Goal: Transaction & Acquisition: Purchase product/service

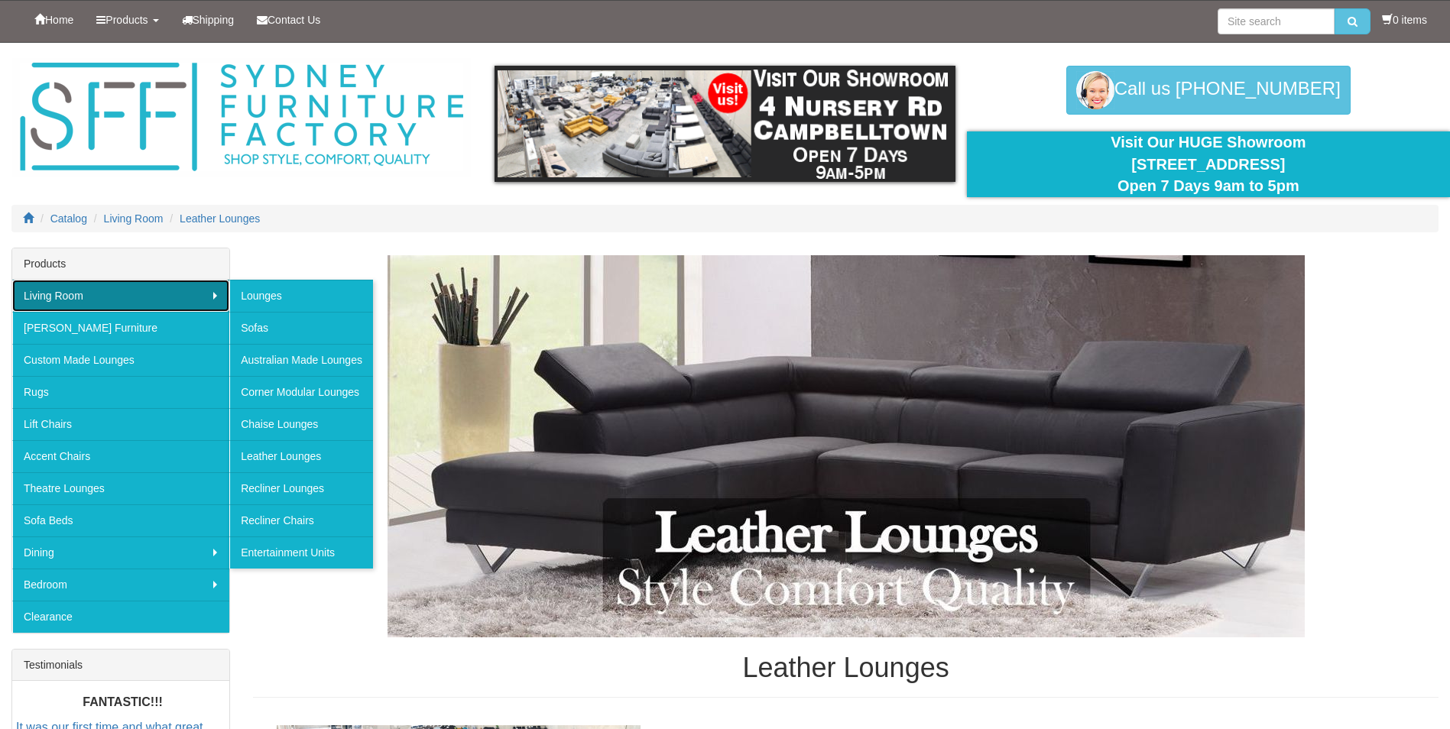
click at [73, 288] on link "Living Room" at bounding box center [120, 296] width 217 height 32
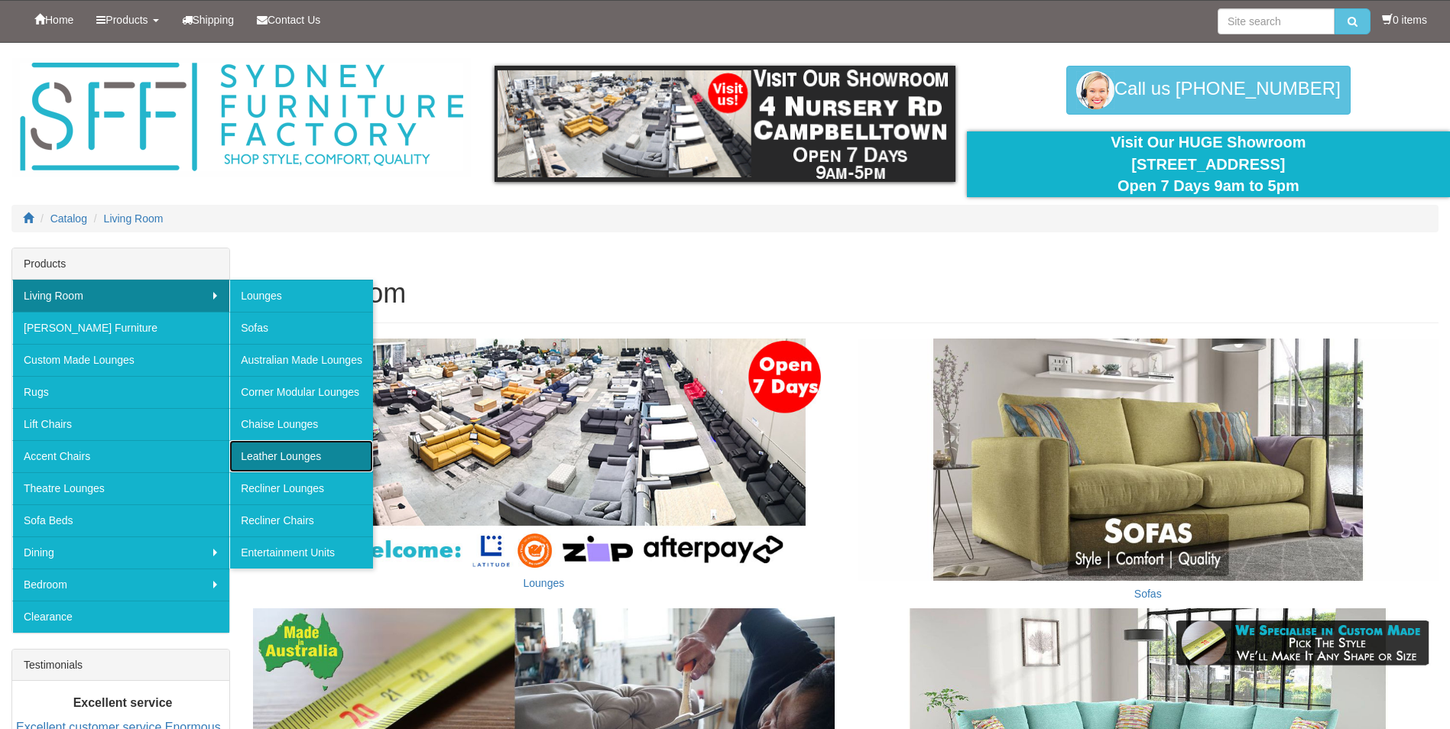
click at [281, 451] on link "Leather Lounges" at bounding box center [301, 456] width 144 height 32
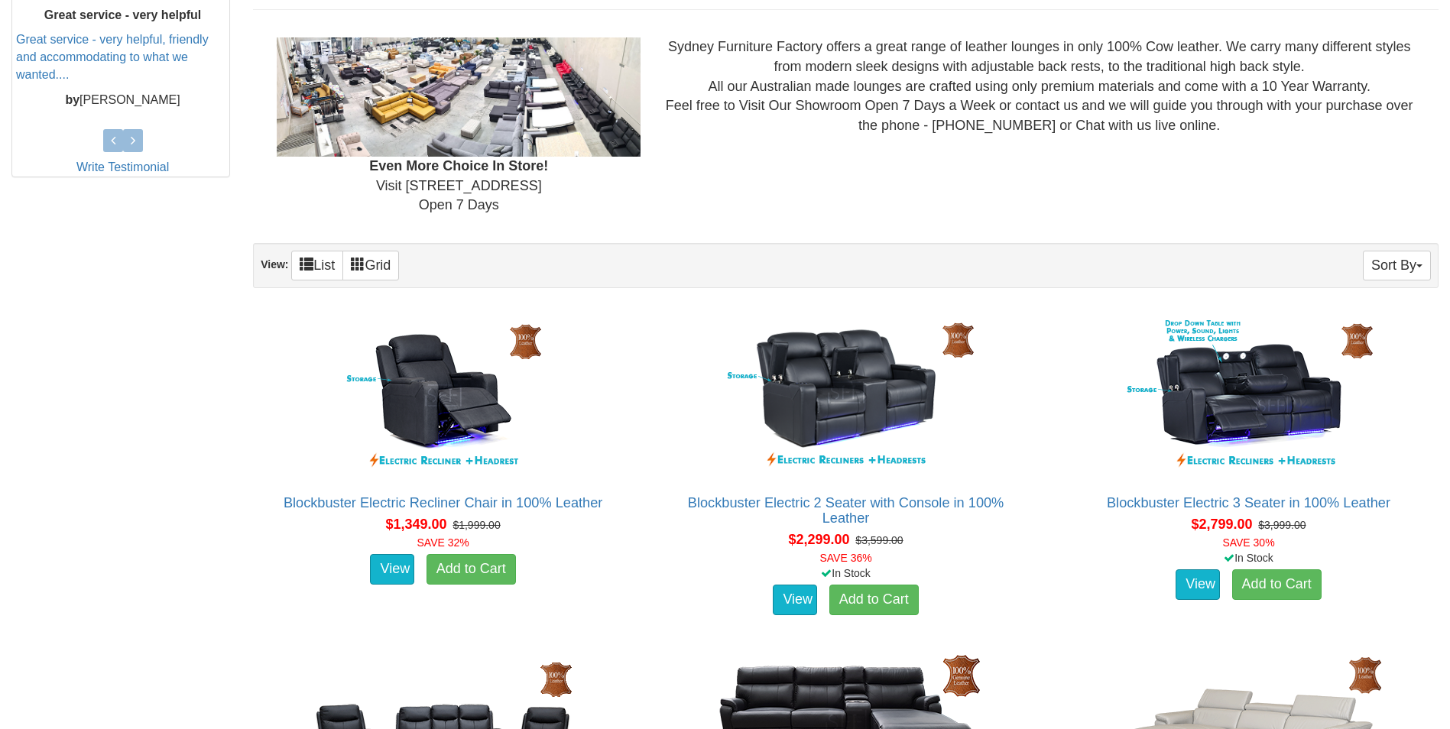
scroll to position [153, 0]
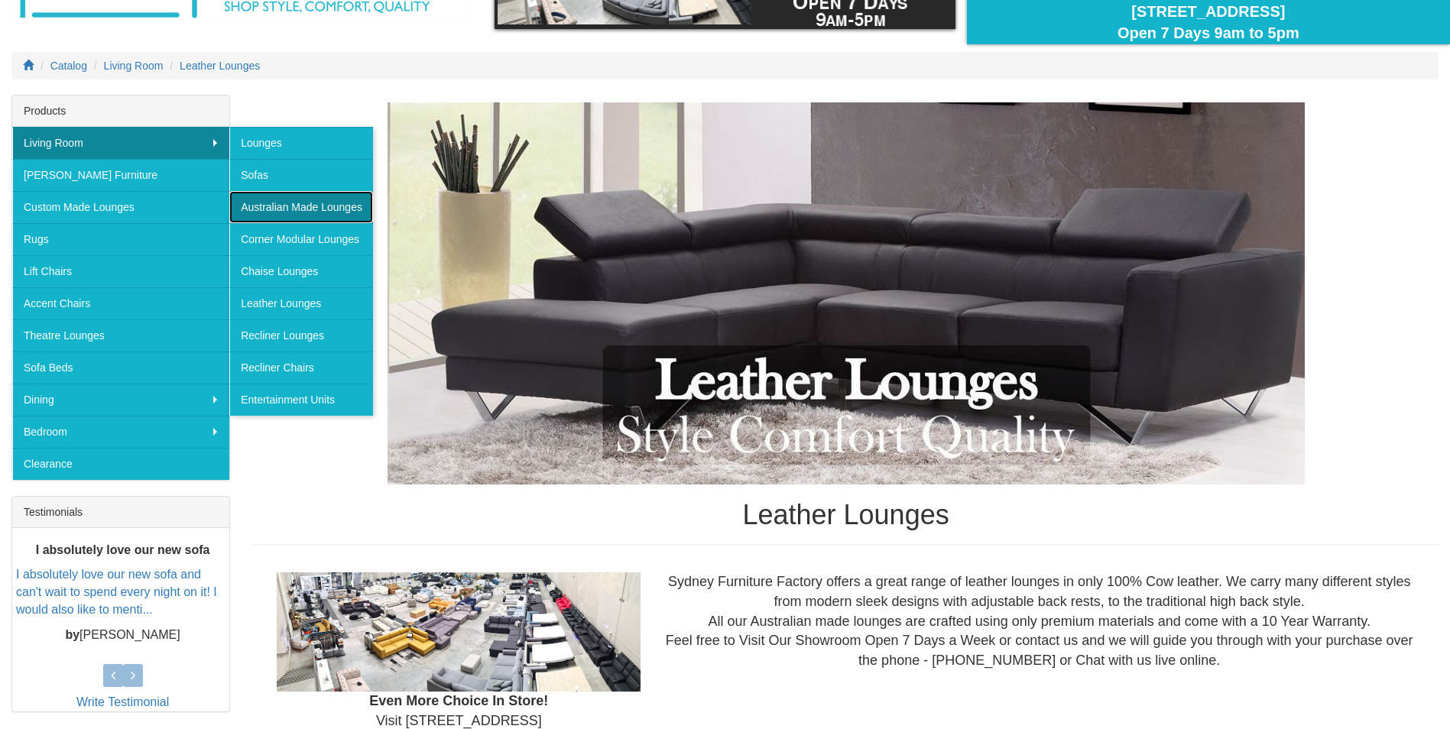
click at [262, 205] on link "Australian Made Lounges" at bounding box center [301, 207] width 144 height 32
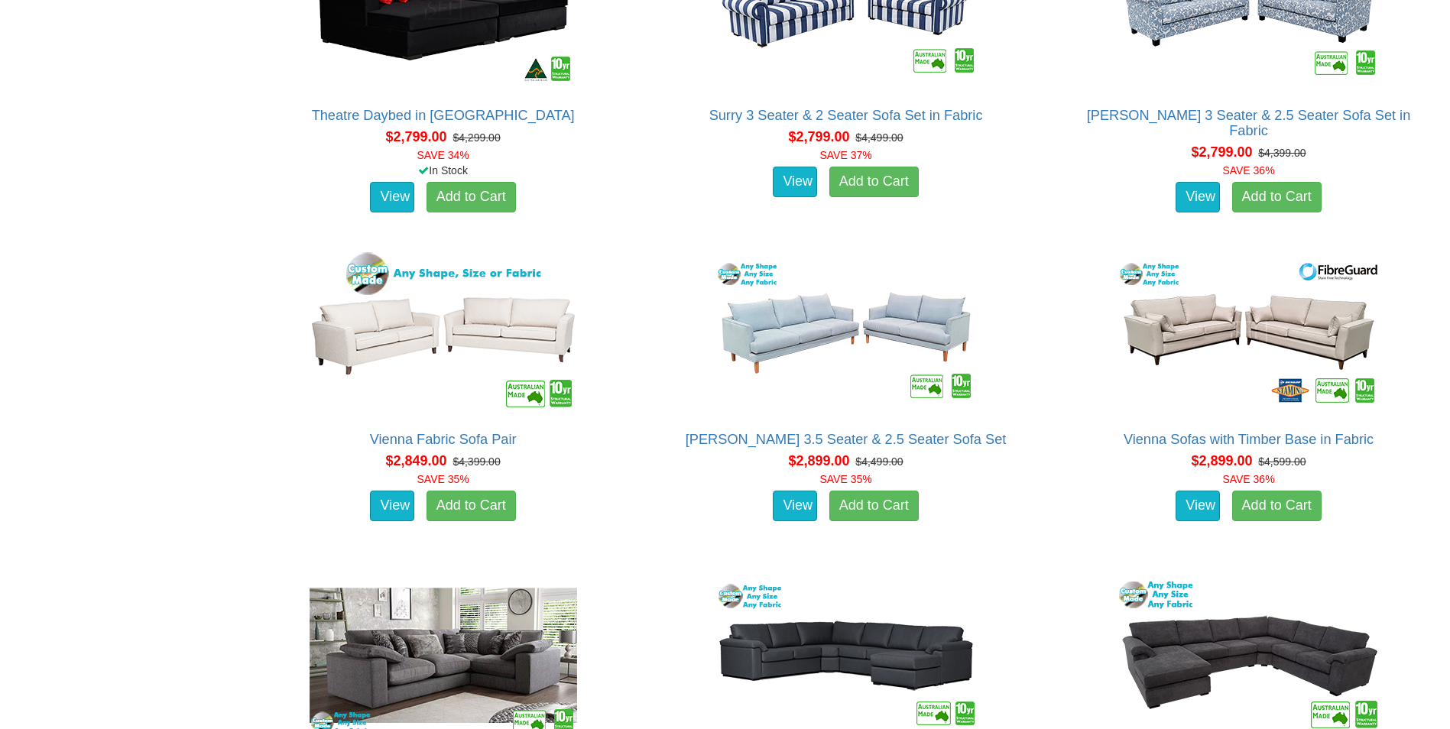
scroll to position [2752, 0]
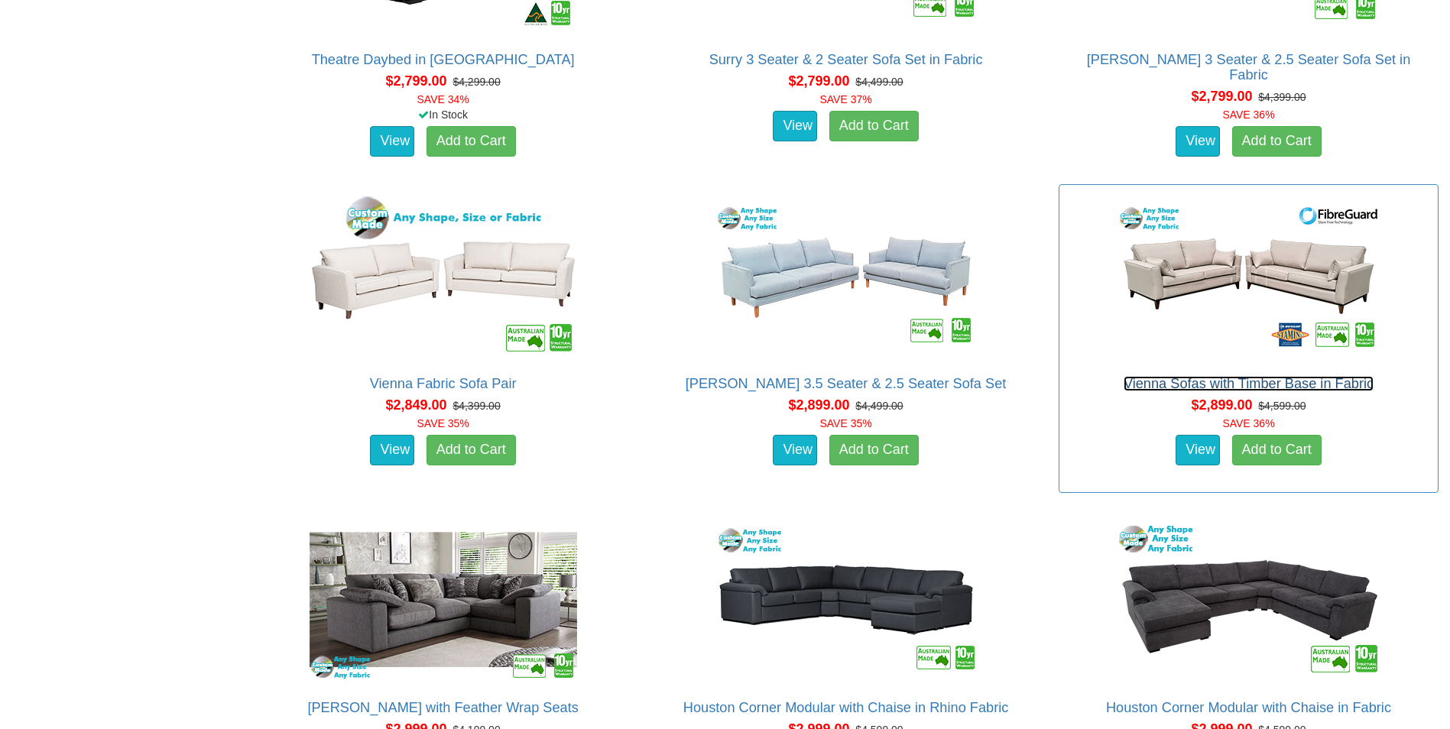
click at [1270, 379] on link "Vienna Sofas with Timber Base in Fabric" at bounding box center [1249, 383] width 250 height 15
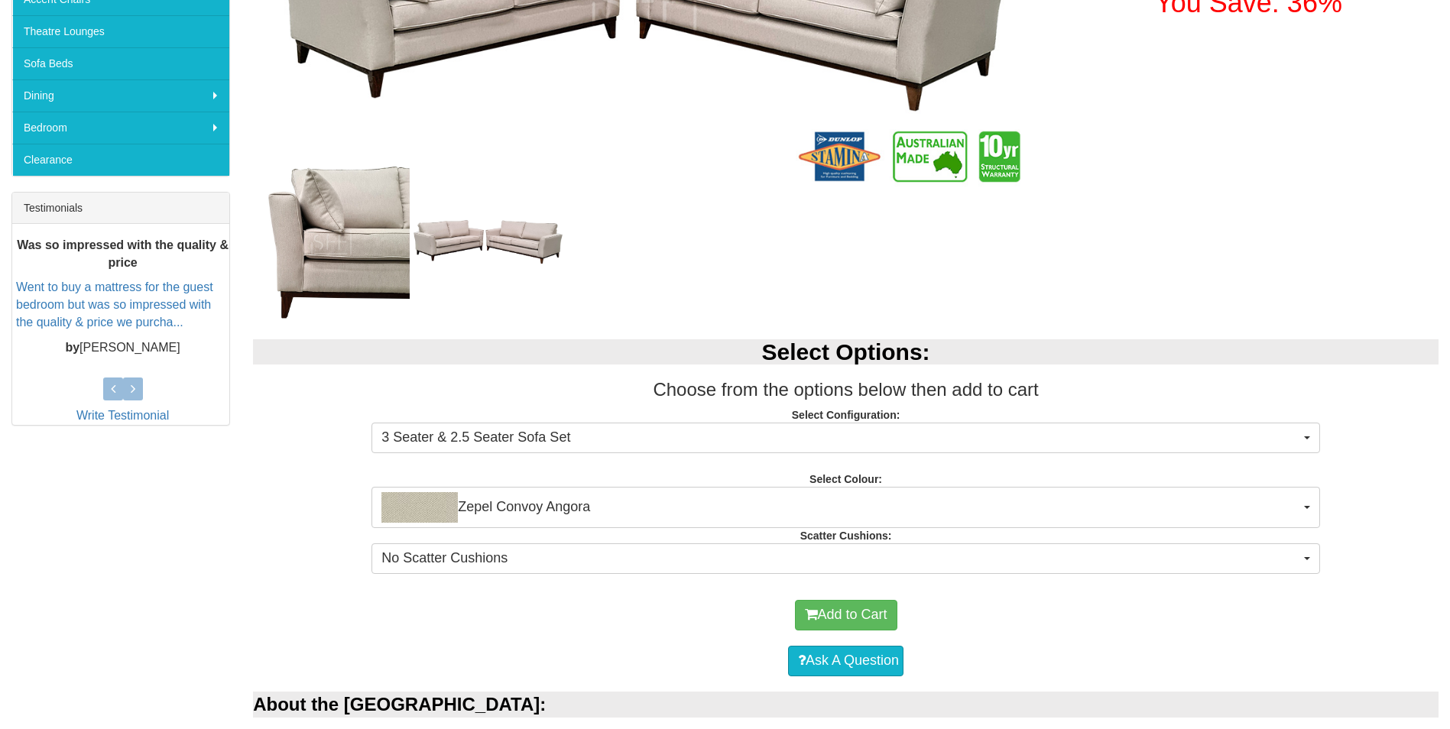
scroll to position [459, 0]
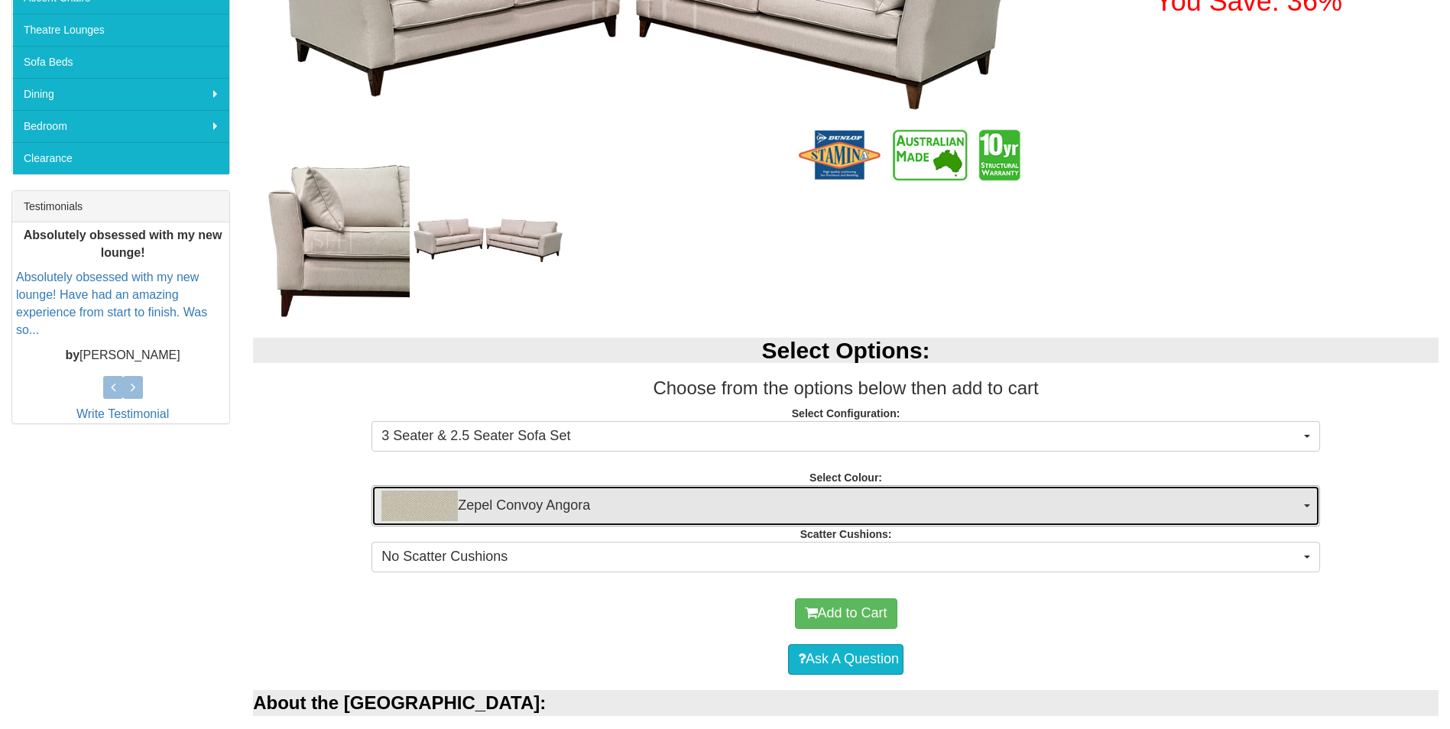
click at [945, 504] on span "Zepel Convoy Angora" at bounding box center [840, 506] width 919 height 31
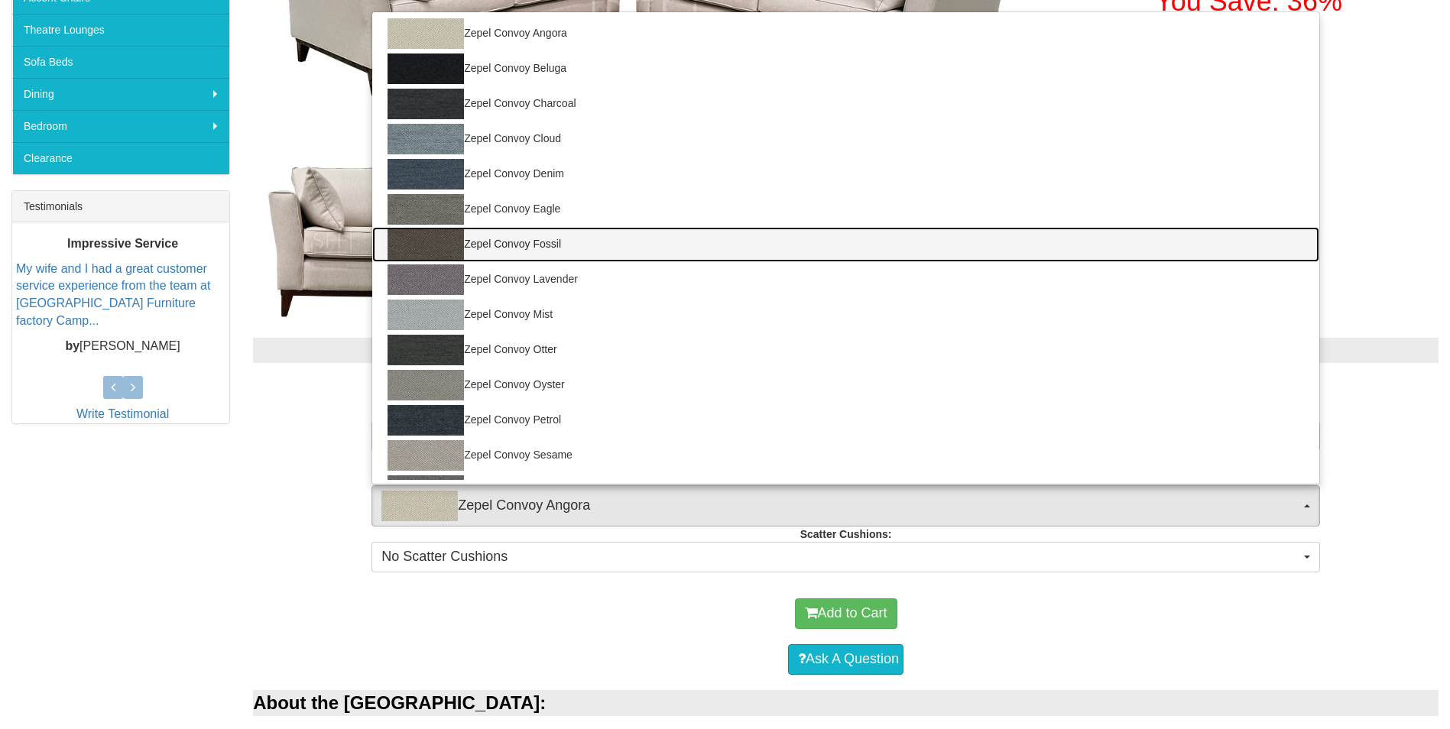
click at [533, 245] on link "Zepel Convoy Fossil" at bounding box center [845, 244] width 947 height 35
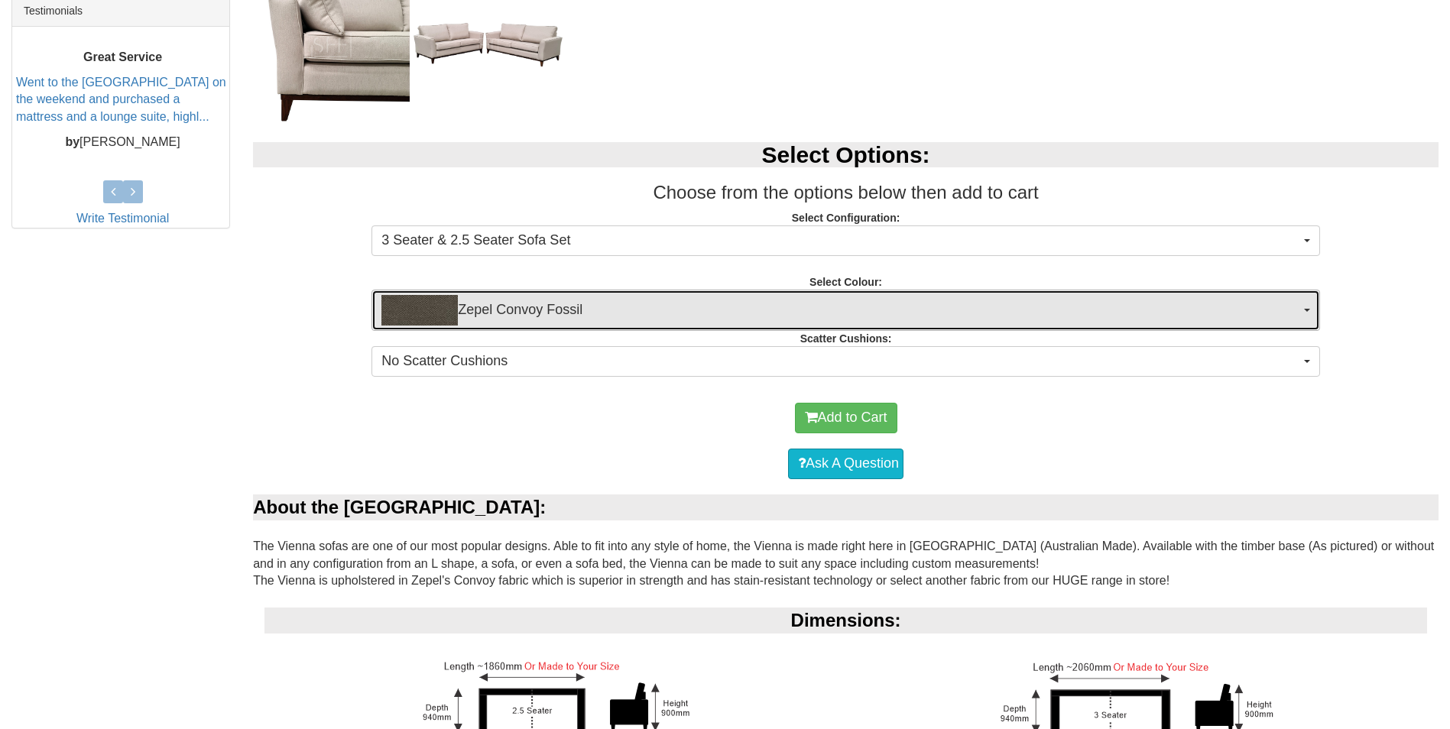
scroll to position [688, 0]
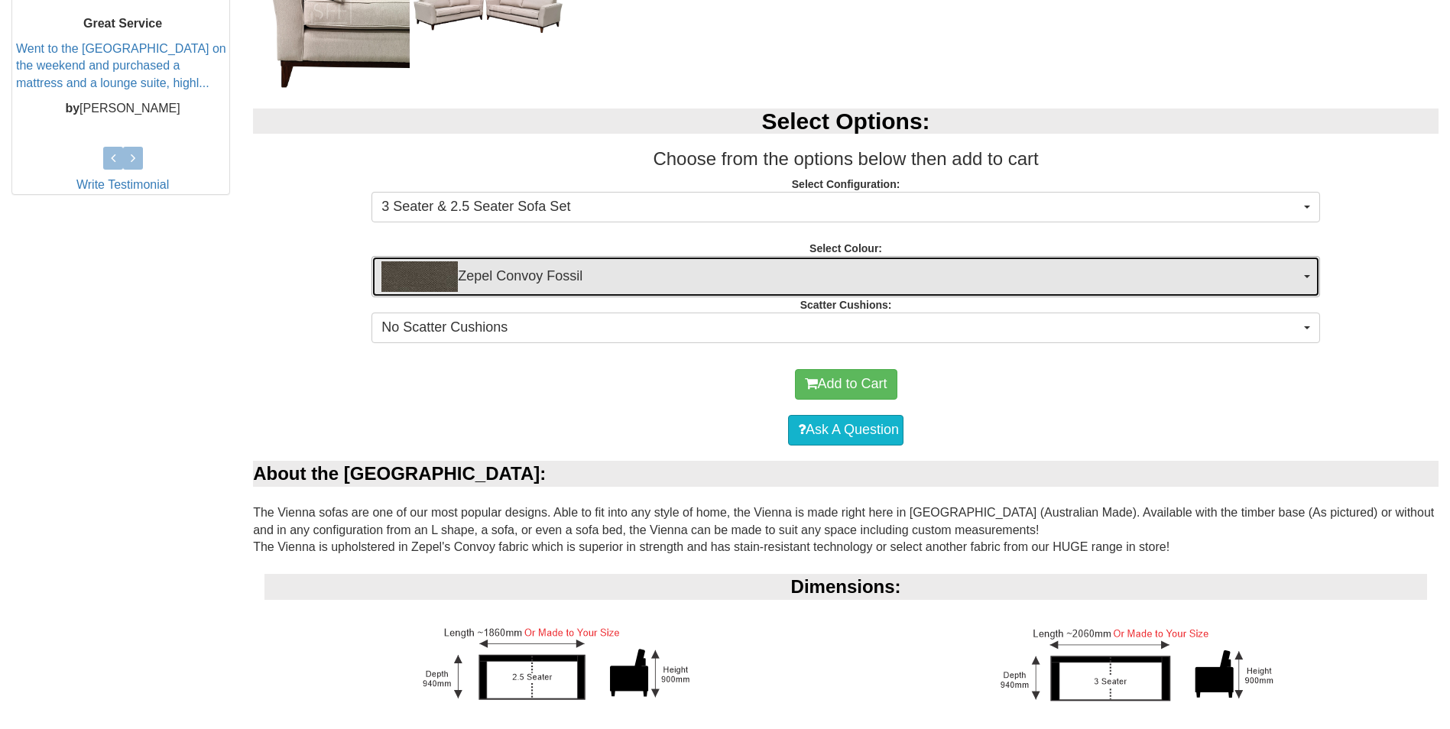
click at [952, 285] on span "Zepel Convoy Fossil" at bounding box center [840, 276] width 919 height 31
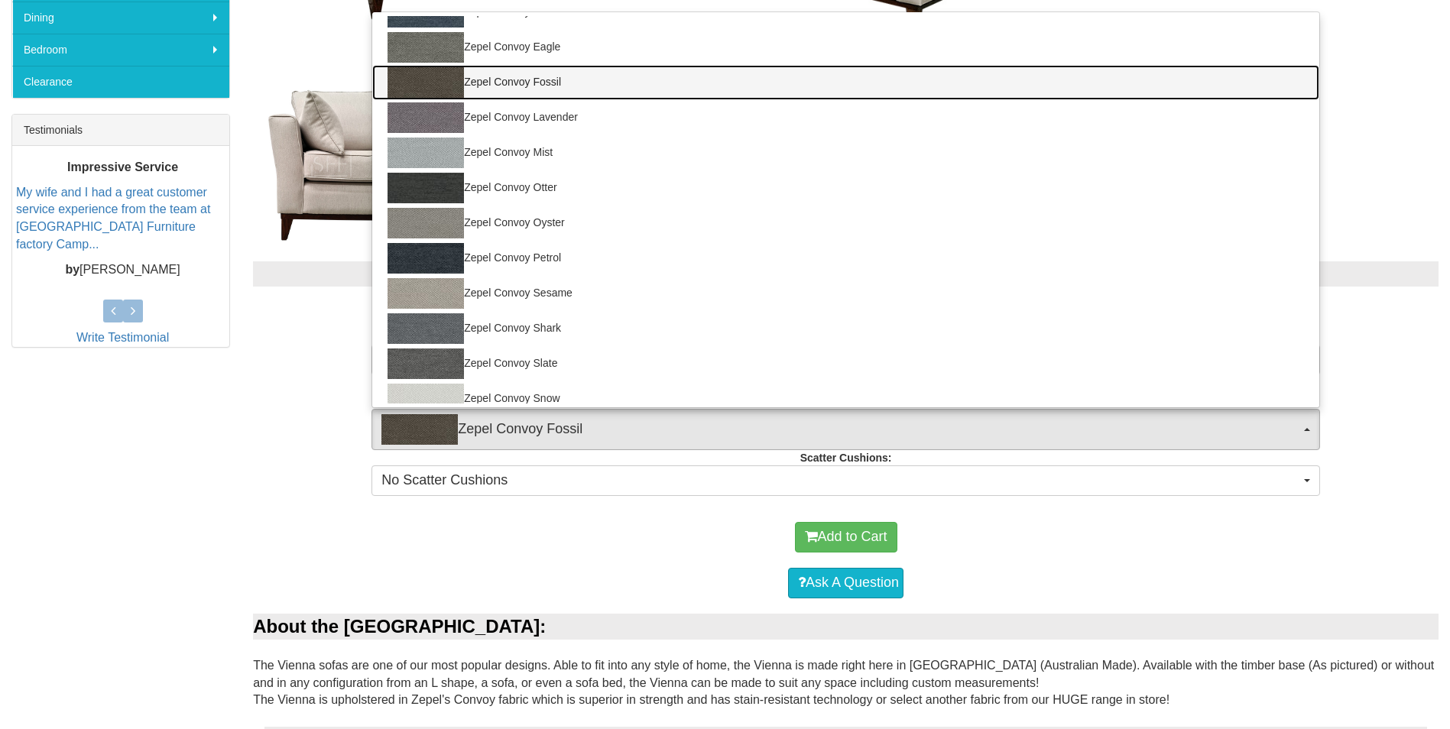
scroll to position [245, 0]
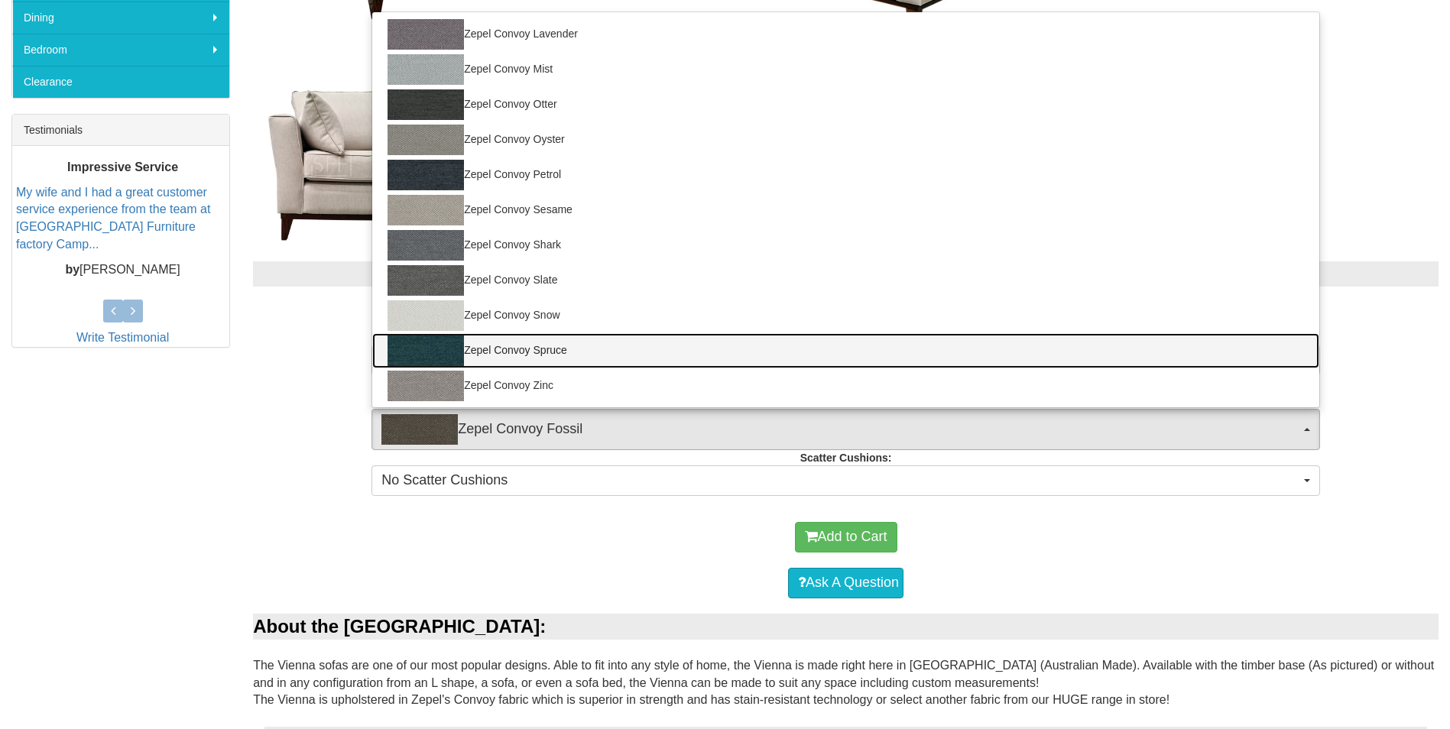
click at [421, 345] on img at bounding box center [426, 351] width 76 height 31
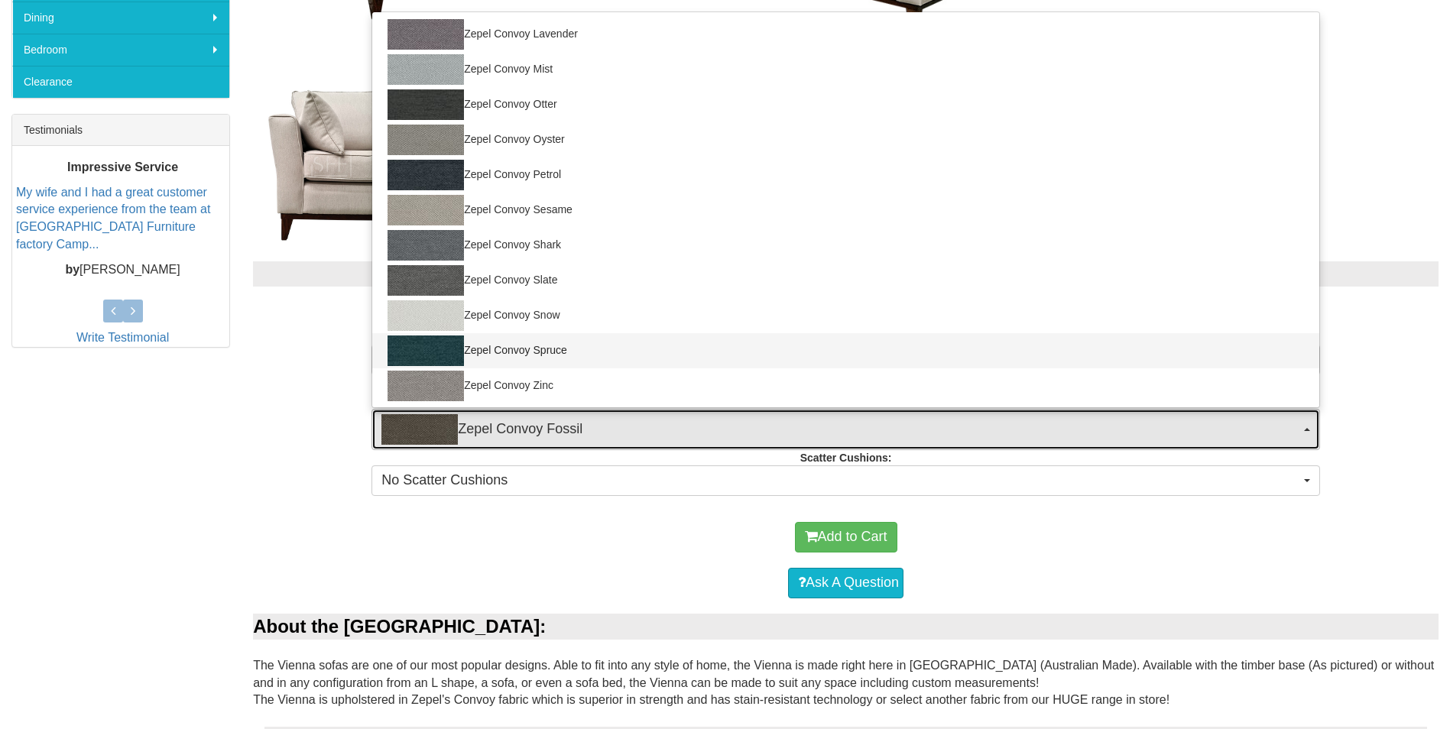
select select "1690"
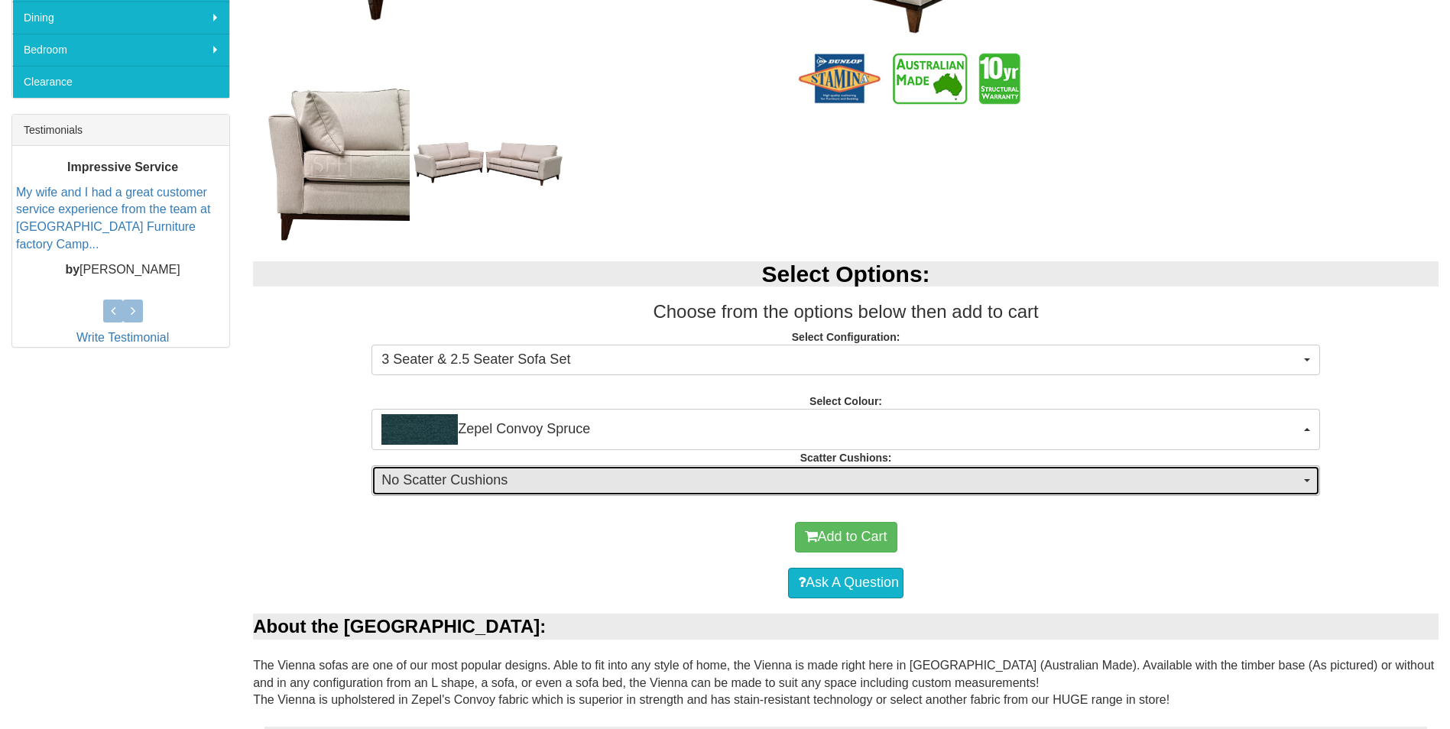
click at [1002, 485] on span "No Scatter Cushions" at bounding box center [840, 481] width 919 height 20
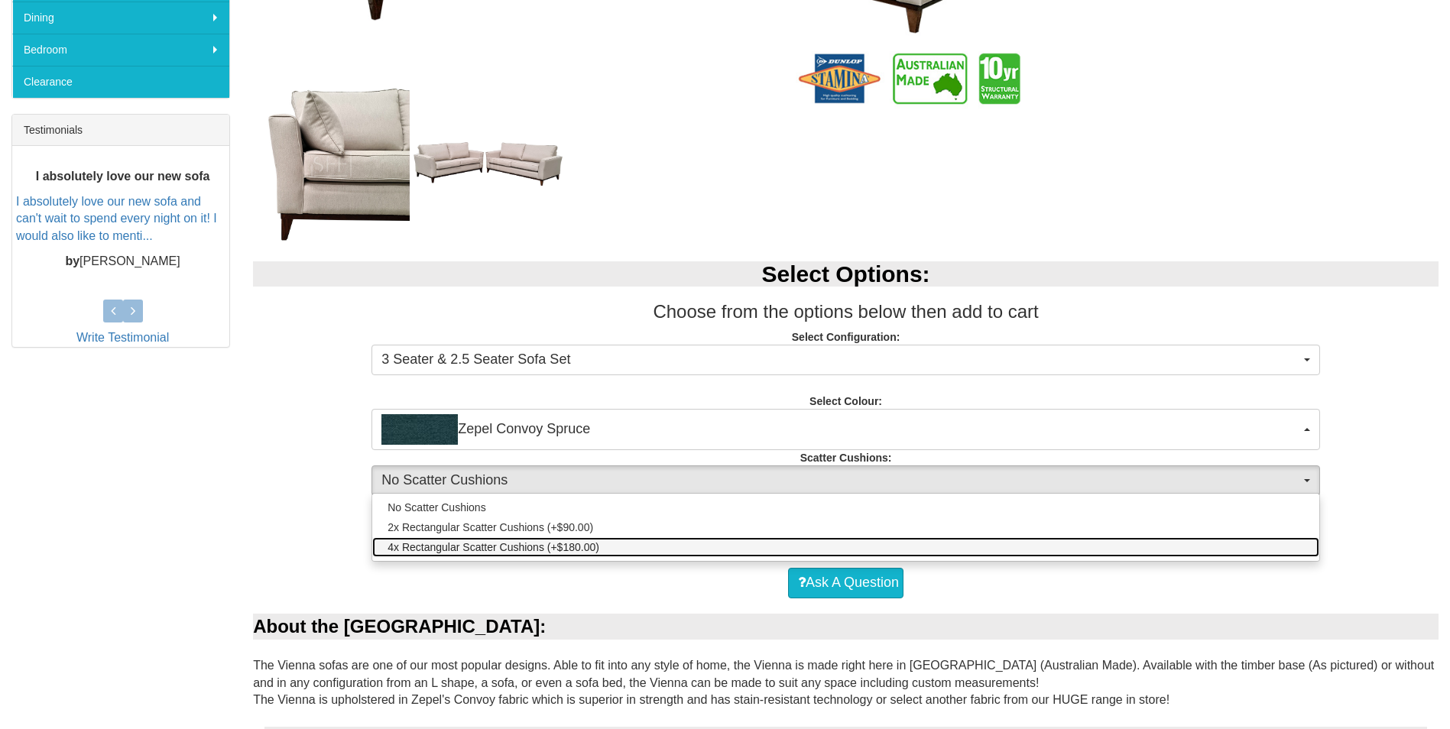
click at [997, 550] on link "4x Rectangular Scatter Cushions (+$180.00)" at bounding box center [845, 547] width 947 height 20
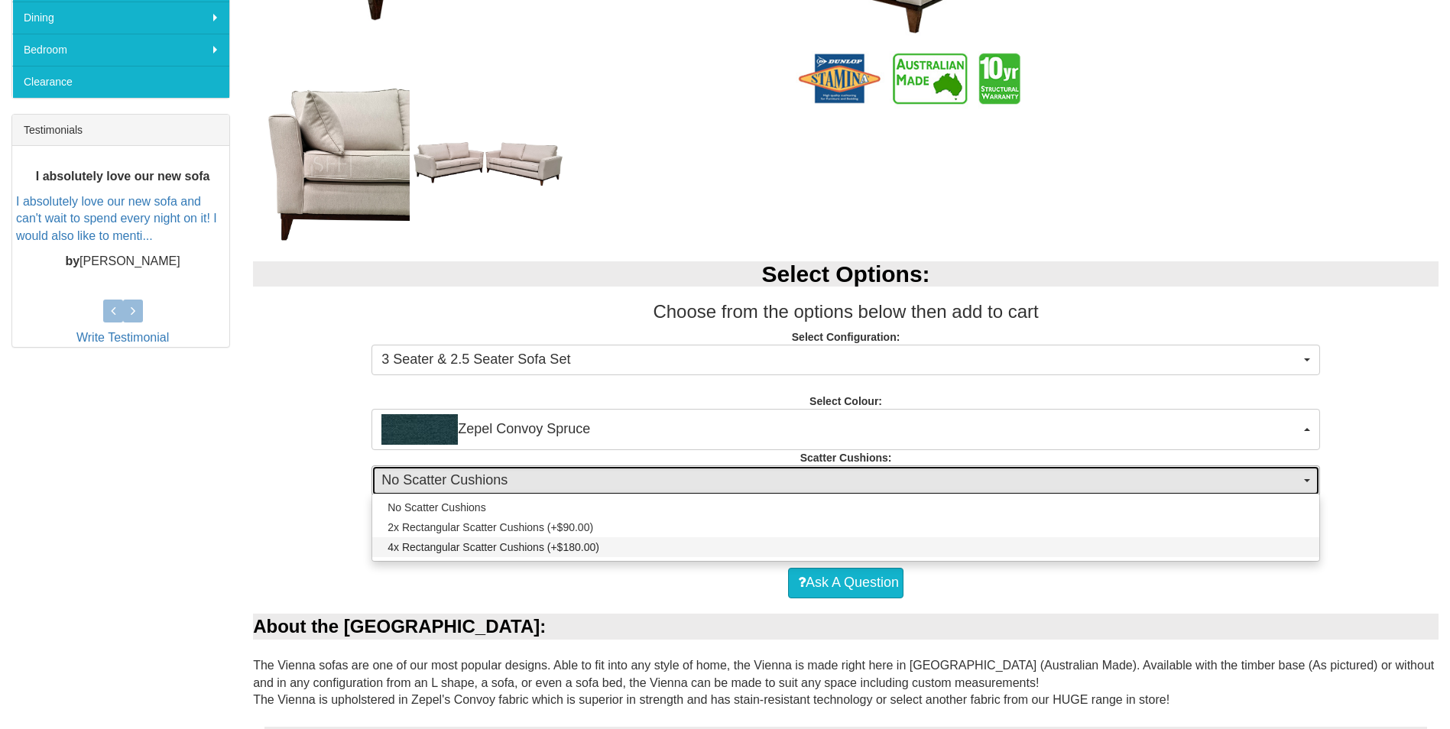
select select "1693"
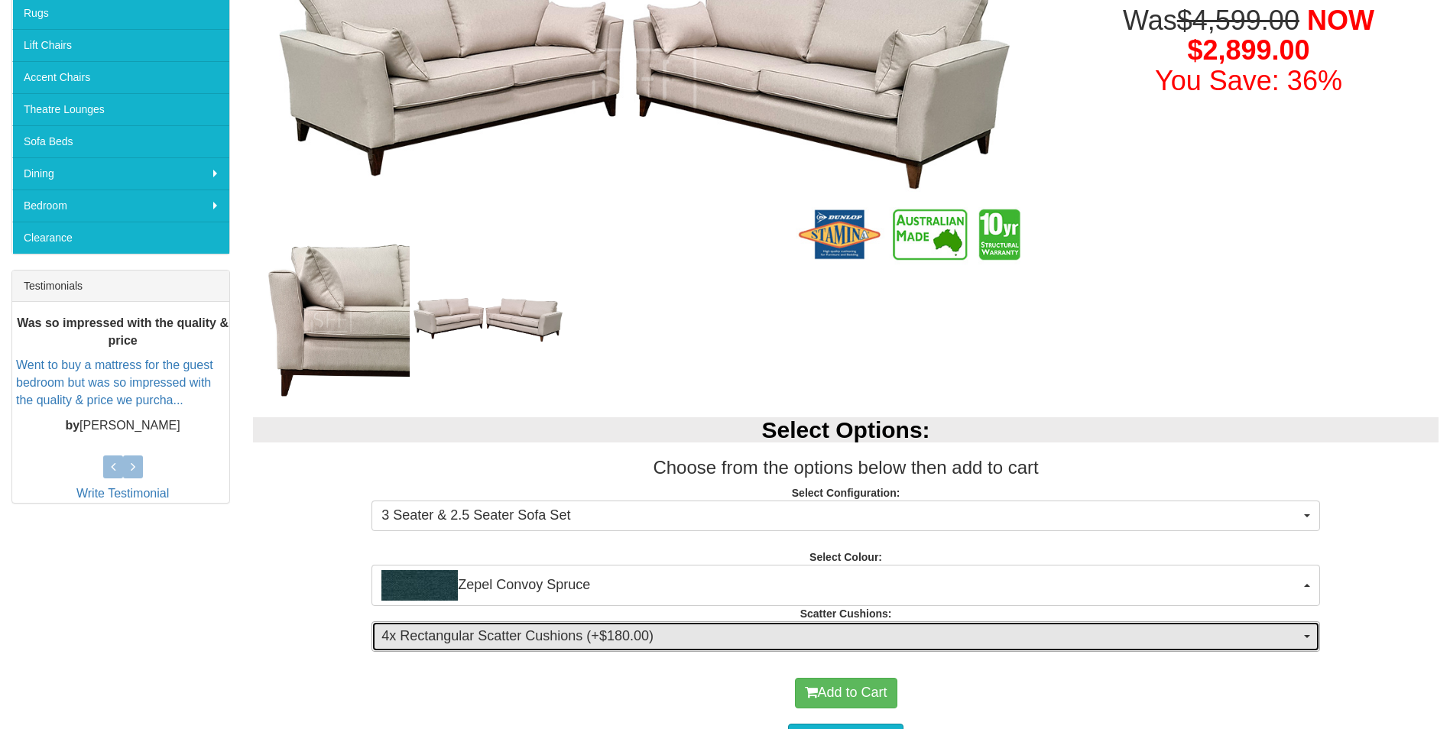
scroll to position [382, 0]
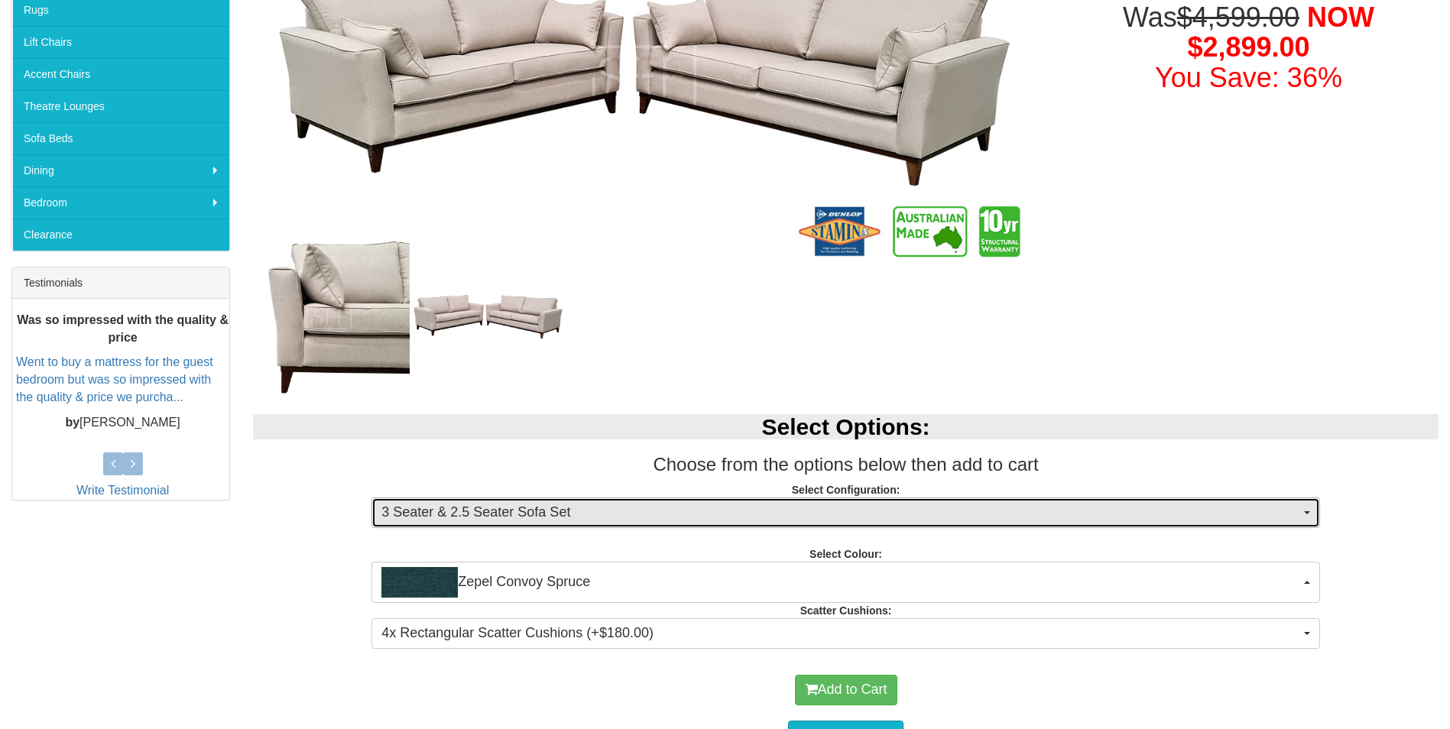
click at [1114, 519] on span "3 Seater & 2.5 Seater Sofa Set" at bounding box center [840, 513] width 919 height 20
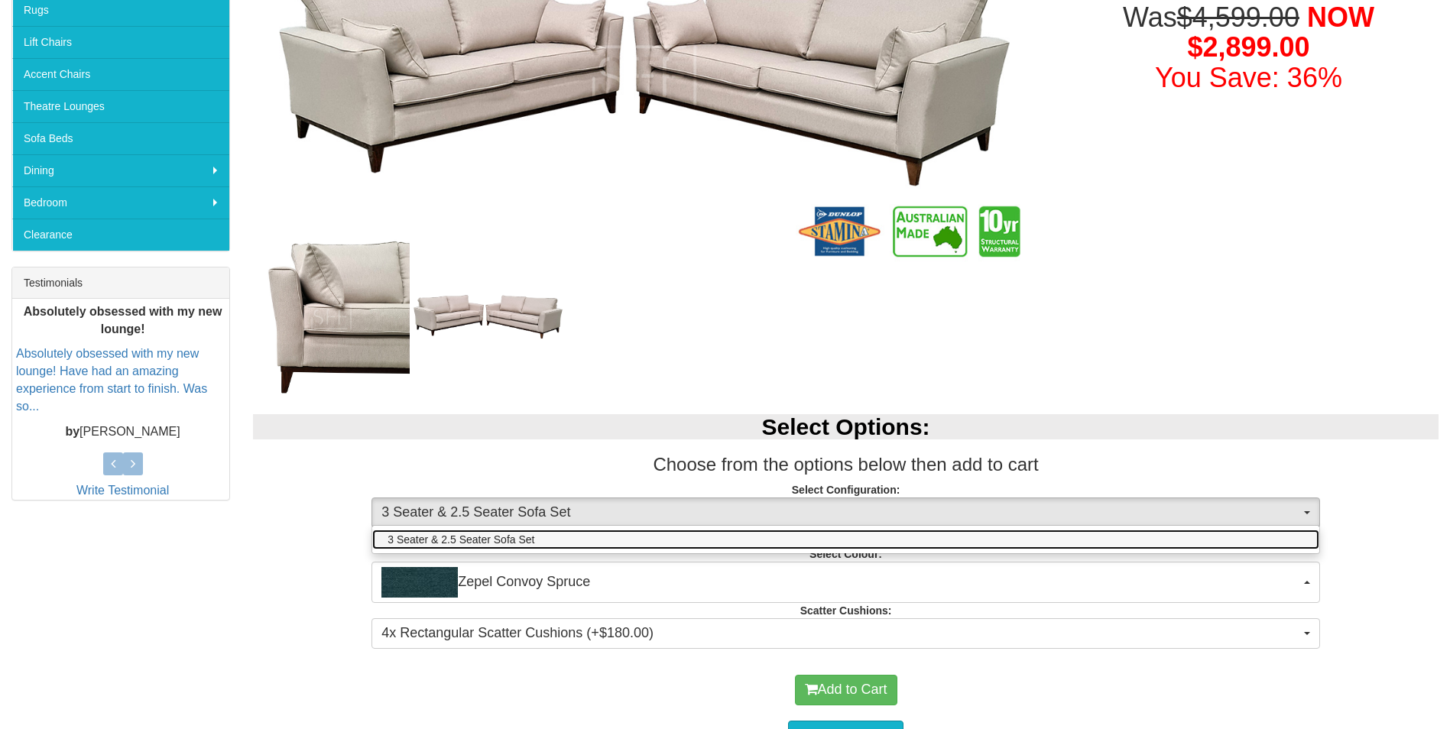
click at [1105, 536] on link "3 Seater & 2.5 Seater Sofa Set" at bounding box center [845, 540] width 947 height 20
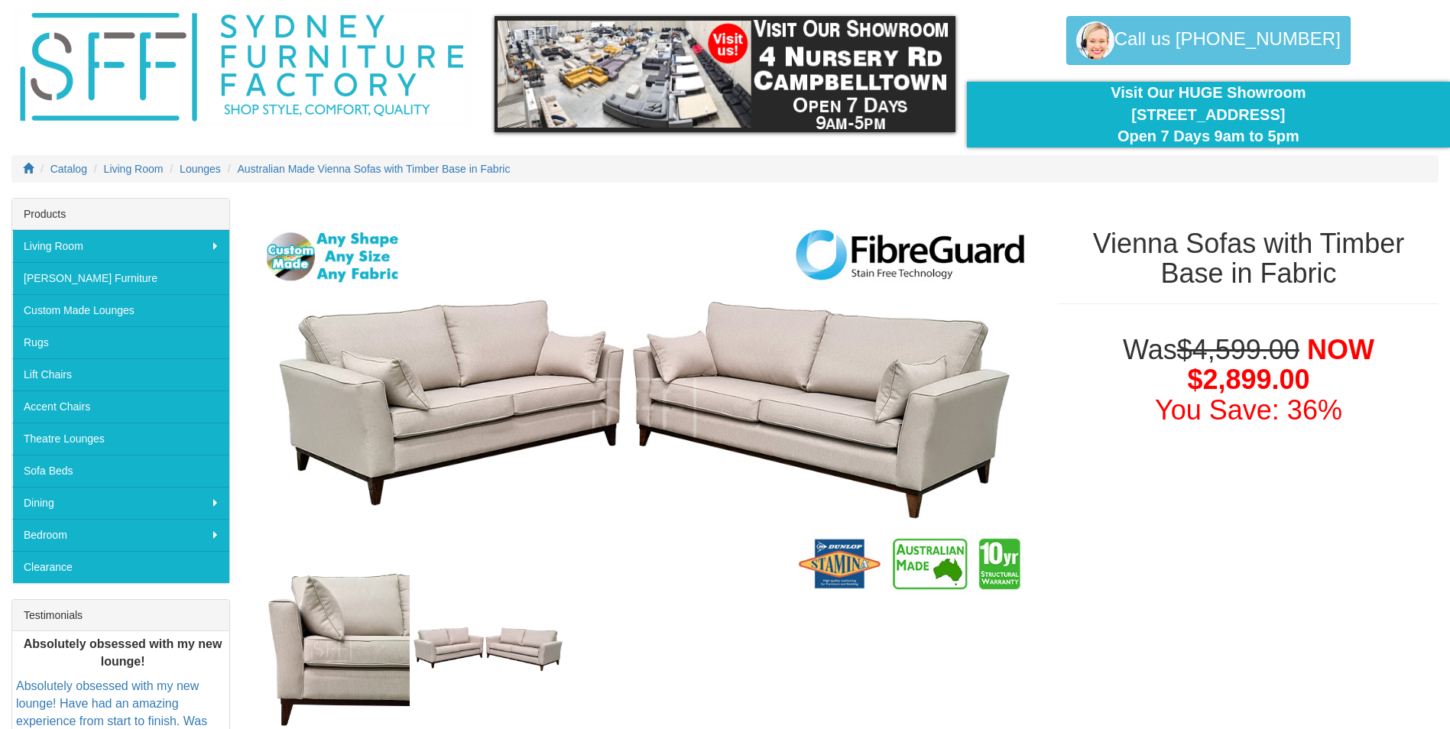
scroll to position [76, 0]
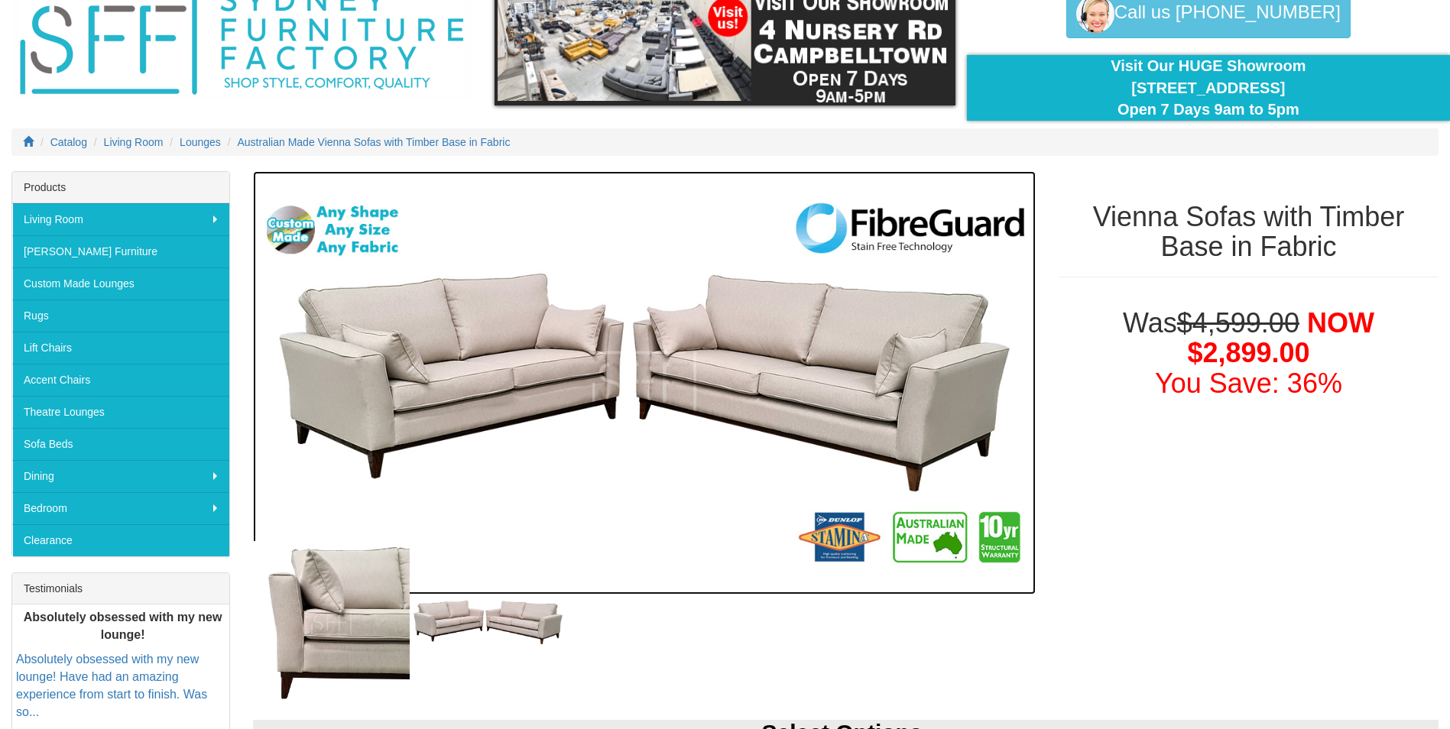
click at [860, 395] on img at bounding box center [644, 383] width 783 height 424
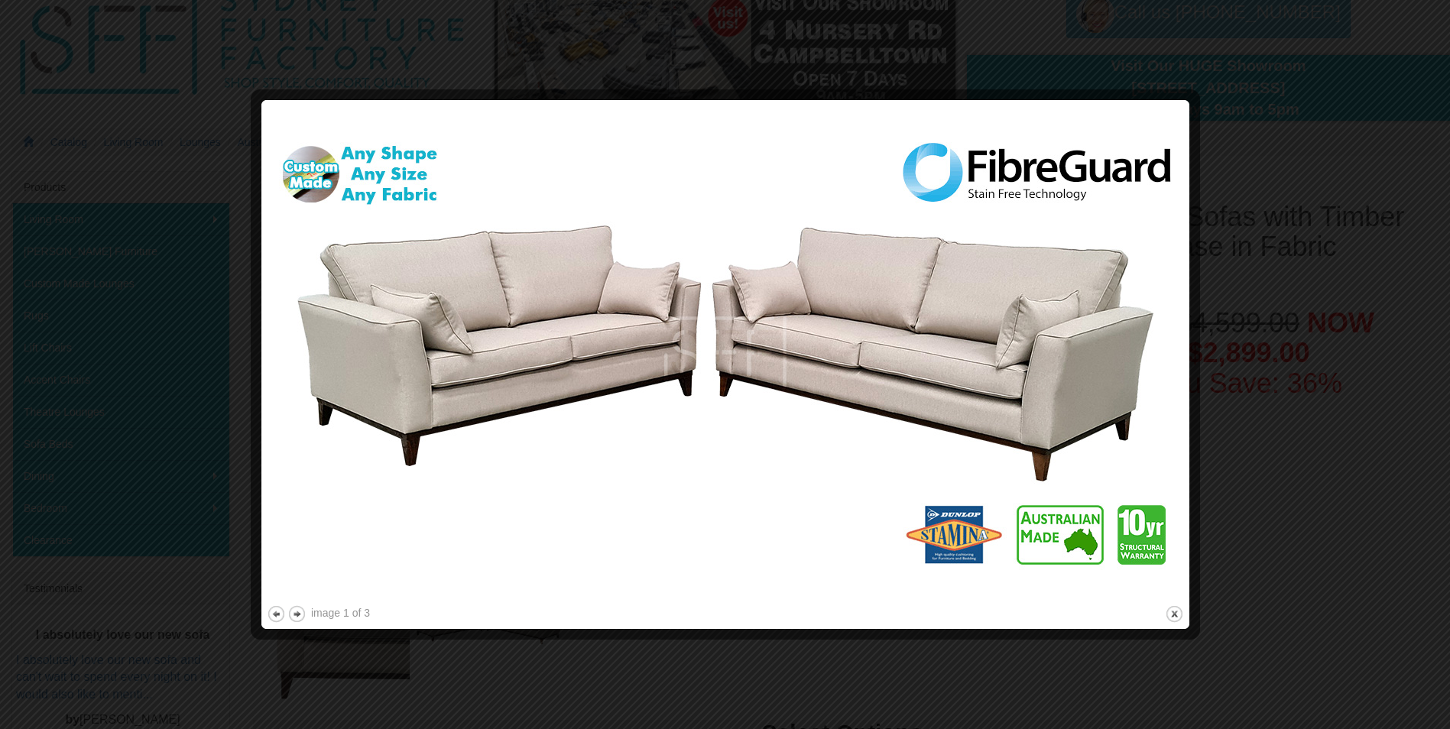
click at [1274, 328] on div at bounding box center [725, 364] width 1450 height 729
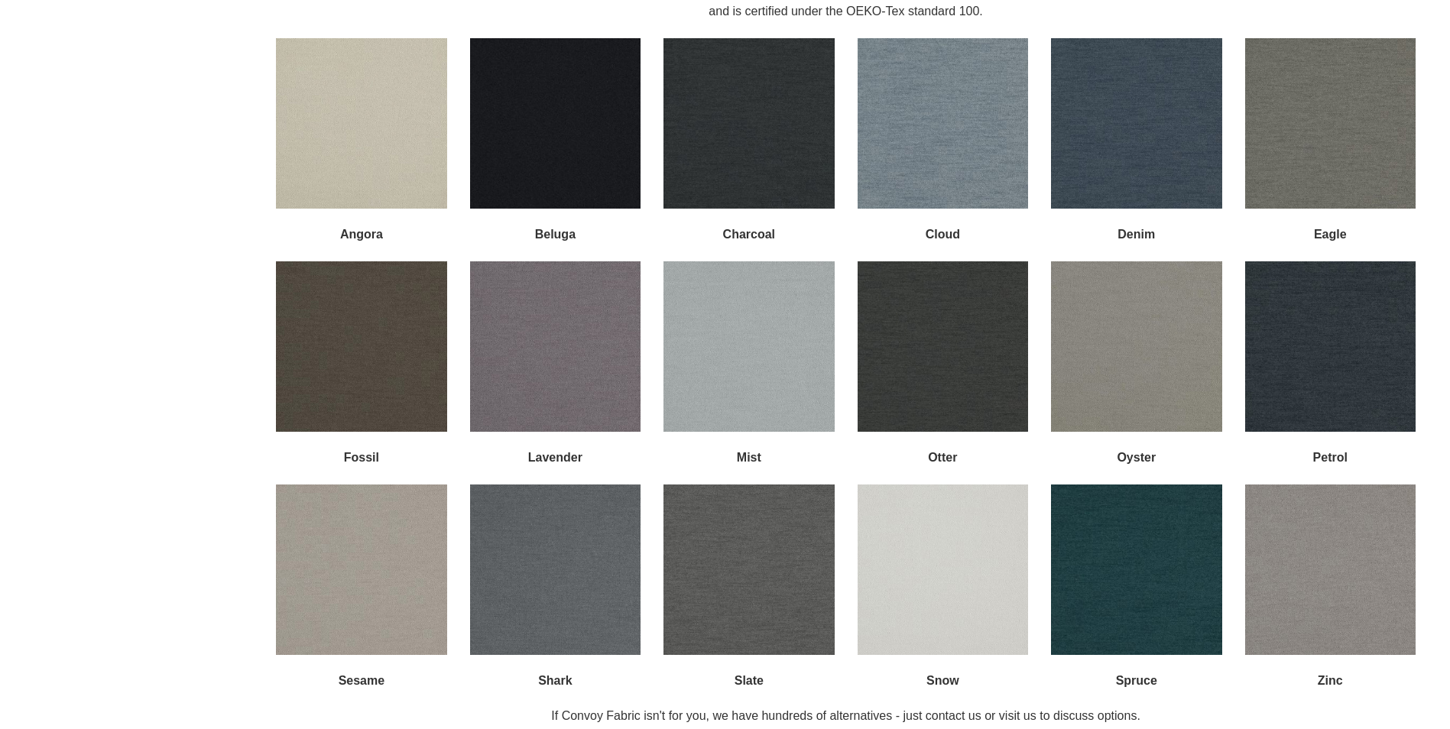
scroll to position [1682, 0]
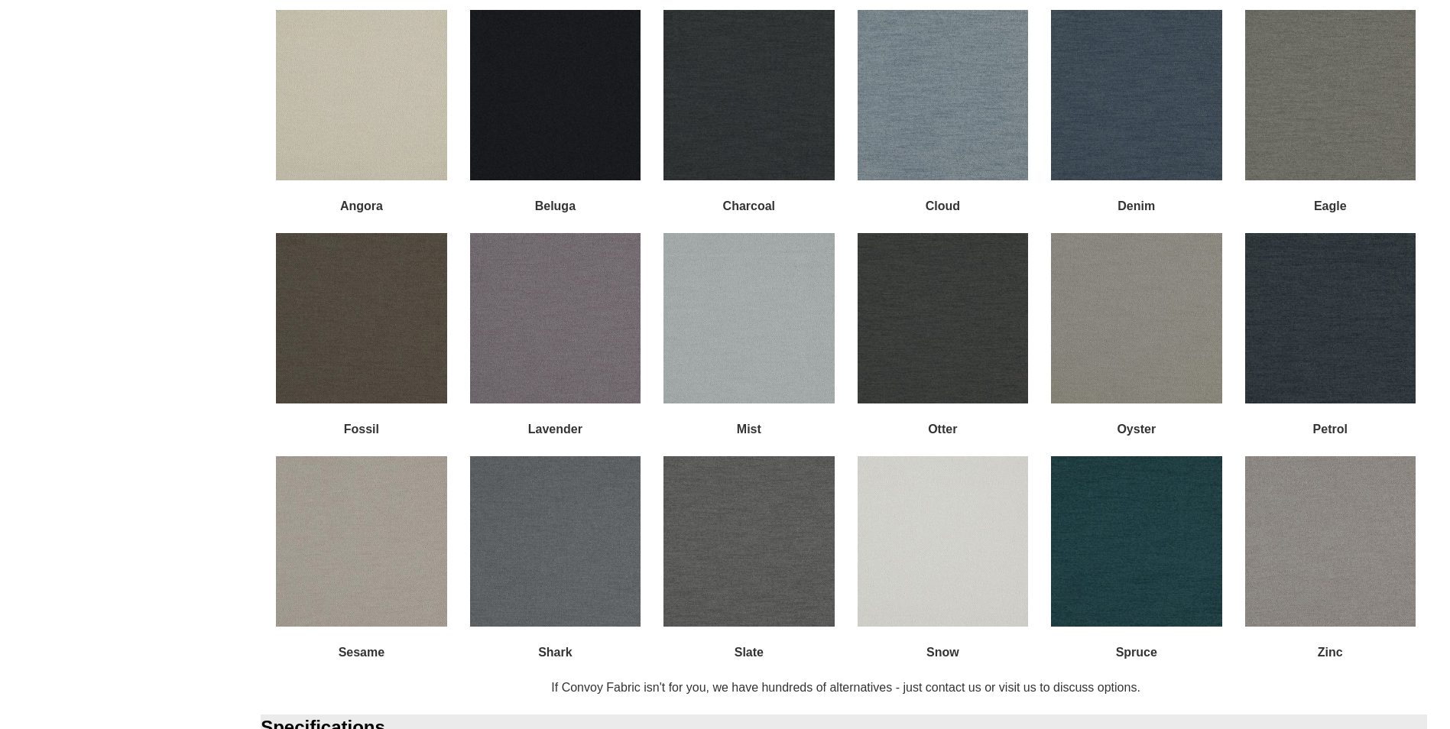
click at [939, 76] on img at bounding box center [943, 95] width 170 height 170
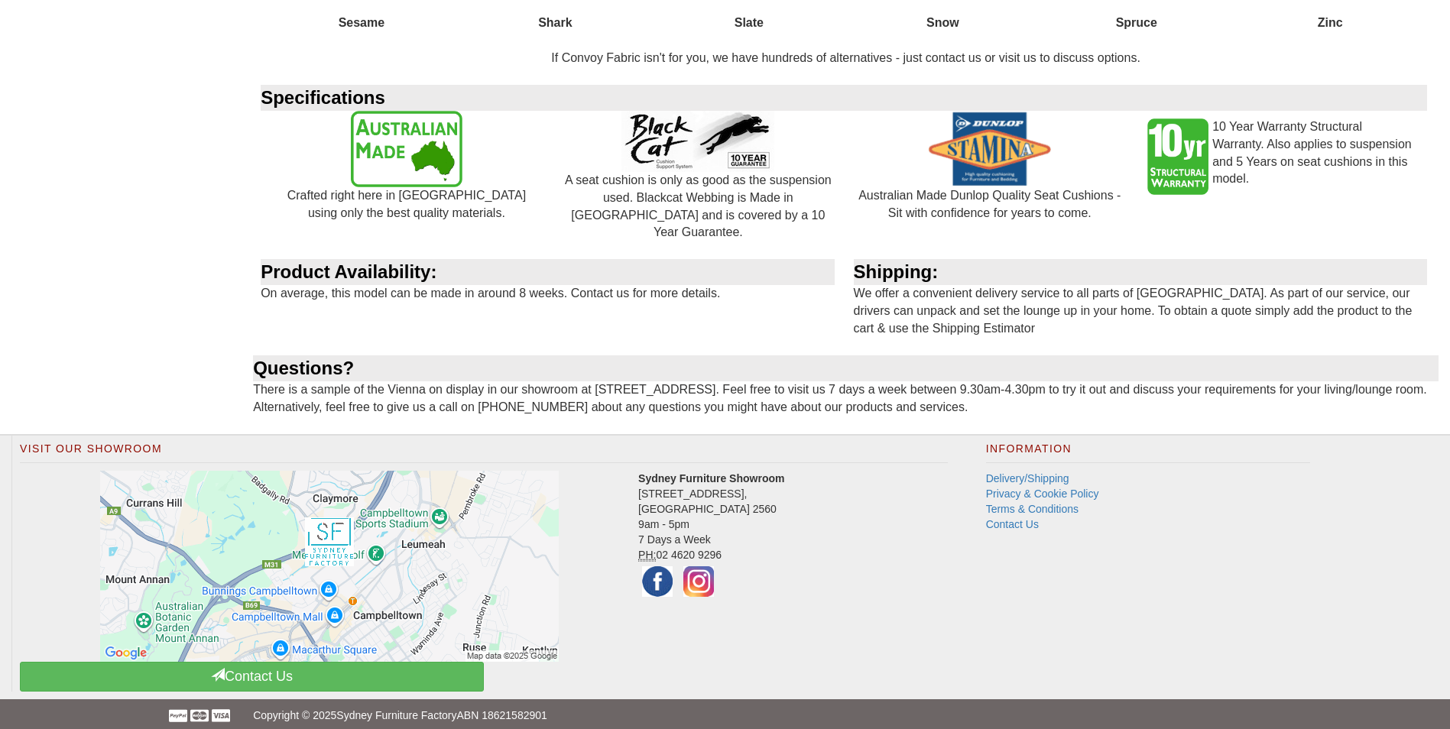
scroll to position [2321, 0]
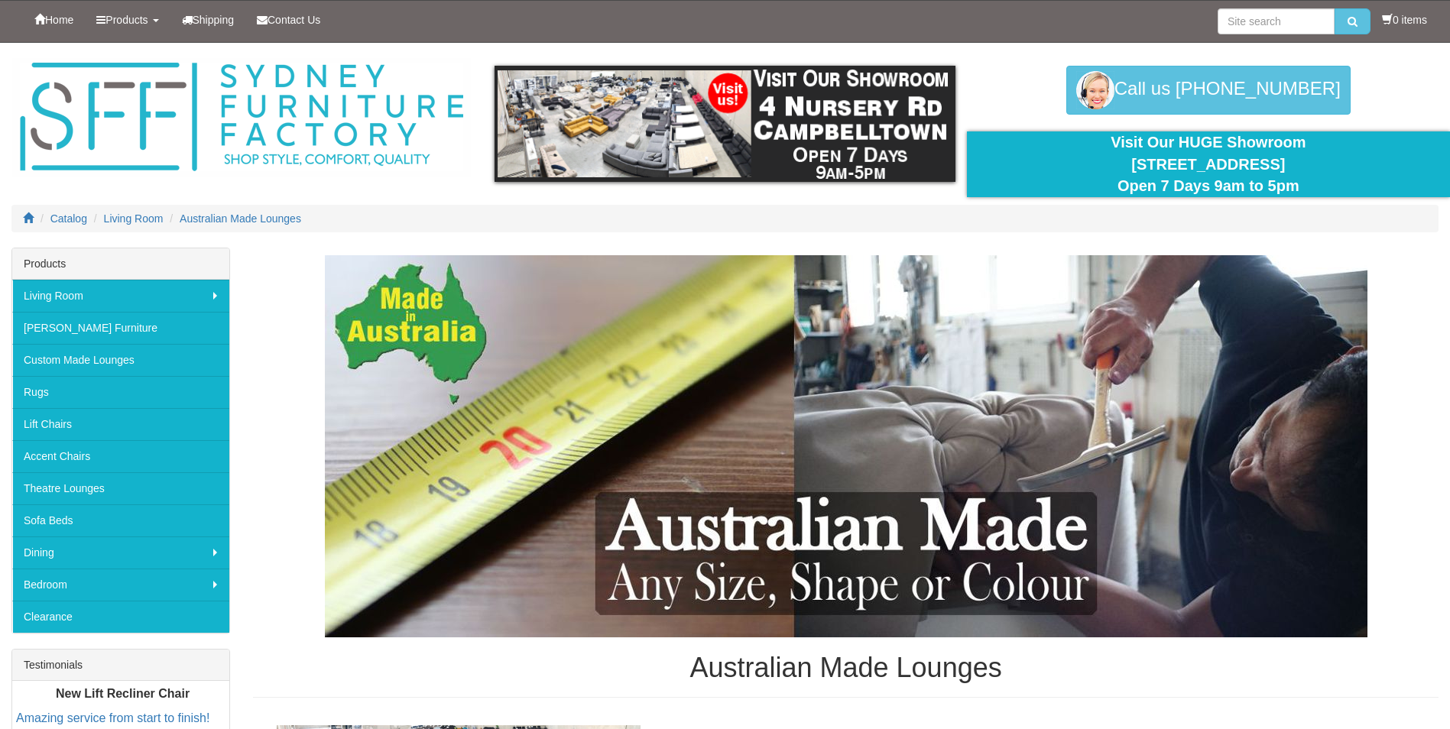
scroll to position [2752, 0]
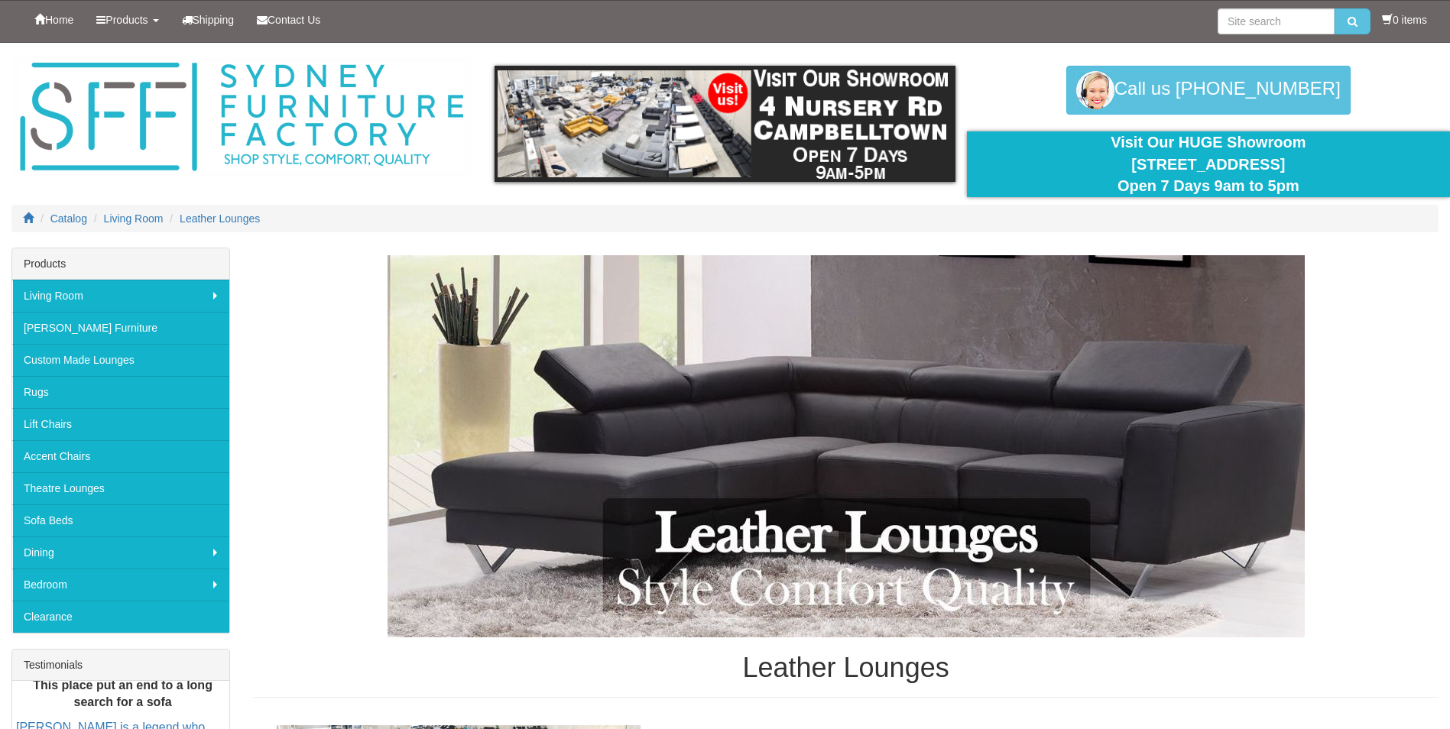
scroll to position [153, 0]
